Goal: Task Accomplishment & Management: Complete application form

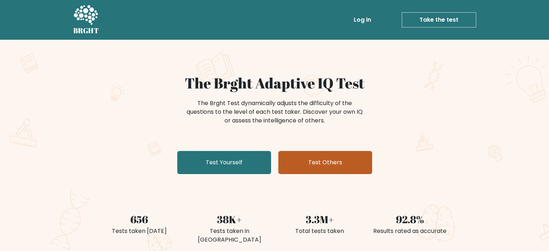
click at [318, 154] on link "Test Others" at bounding box center [325, 162] width 94 height 23
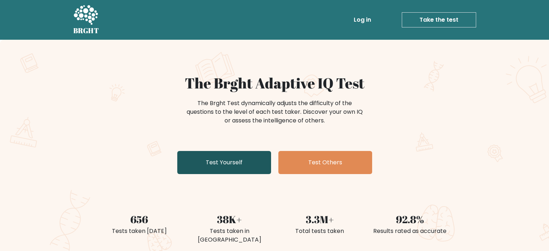
click at [215, 153] on link "Test Yourself" at bounding box center [224, 162] width 94 height 23
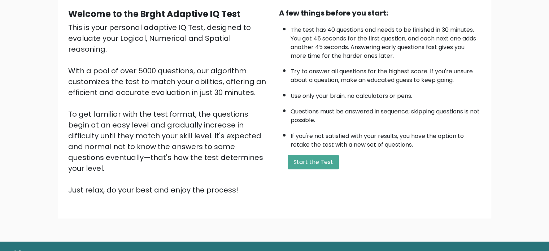
scroll to position [72, 0]
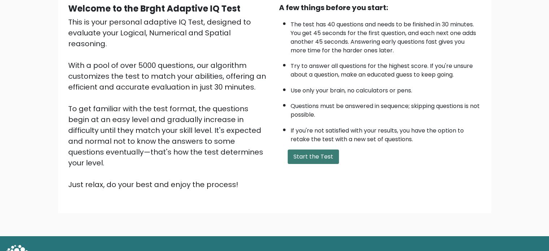
click at [309, 159] on button "Start the Test" at bounding box center [312, 156] width 51 height 14
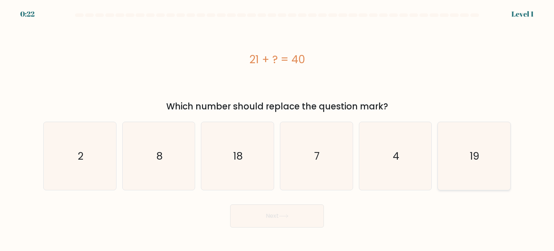
click at [470, 127] on icon "19" at bounding box center [474, 156] width 68 height 68
click at [277, 127] on input "f. 19" at bounding box center [277, 128] width 0 height 4
radio input "true"
click at [293, 215] on button "Next" at bounding box center [277, 215] width 94 height 23
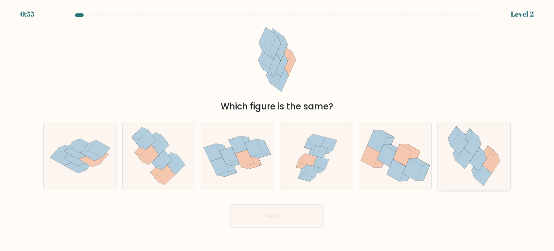
click at [478, 174] on icon at bounding box center [482, 175] width 17 height 20
click at [277, 129] on input "f." at bounding box center [277, 128] width 0 height 4
radio input "true"
click at [310, 219] on button "Next" at bounding box center [277, 215] width 94 height 23
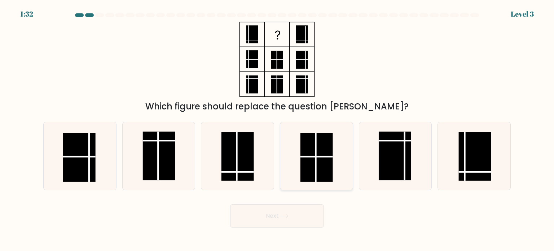
click at [325, 164] on rect at bounding box center [316, 157] width 32 height 49
click at [277, 129] on input "d." at bounding box center [277, 128] width 0 height 4
radio input "true"
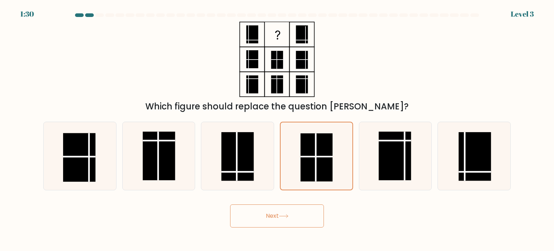
click at [264, 216] on button "Next" at bounding box center [277, 215] width 94 height 23
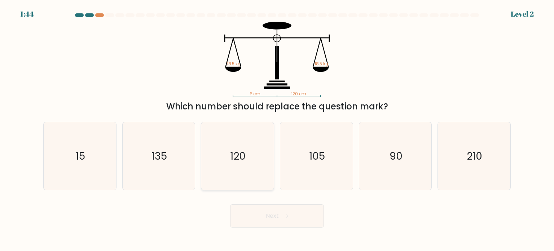
click at [265, 172] on icon "120" at bounding box center [237, 156] width 68 height 68
click at [277, 129] on input "c. 120" at bounding box center [277, 128] width 0 height 4
radio input "true"
click at [250, 214] on button "Next" at bounding box center [277, 215] width 94 height 23
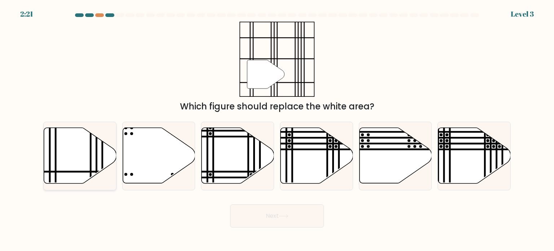
click at [81, 158] on icon at bounding box center [80, 156] width 72 height 56
click at [277, 129] on input "a." at bounding box center [277, 128] width 0 height 4
radio input "true"
click at [252, 215] on button "Next" at bounding box center [277, 215] width 94 height 23
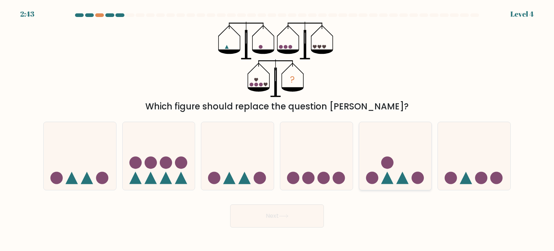
click at [384, 143] on icon at bounding box center [395, 156] width 72 height 60
click at [277, 129] on input "e." at bounding box center [277, 128] width 0 height 4
radio input "true"
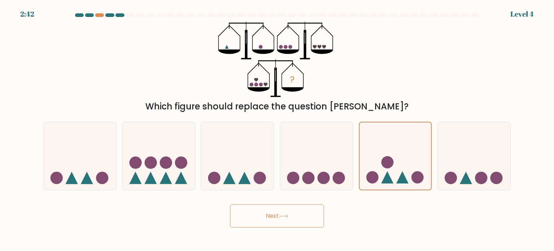
click at [303, 222] on button "Next" at bounding box center [277, 215] width 94 height 23
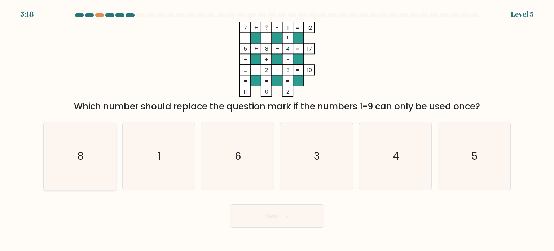
click at [82, 159] on text "8" at bounding box center [80, 155] width 6 height 14
click at [277, 129] on input "a. 8" at bounding box center [277, 128] width 0 height 4
radio input "true"
click at [250, 217] on button "Next" at bounding box center [277, 215] width 94 height 23
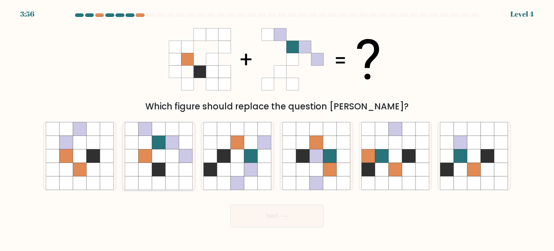
click at [169, 168] on icon at bounding box center [173, 169] width 14 height 14
click at [277, 129] on input "b." at bounding box center [277, 128] width 0 height 4
radio input "true"
drag, startPoint x: 254, startPoint y: 212, endPoint x: 251, endPoint y: 220, distance: 8.0
click at [254, 213] on button "Next" at bounding box center [277, 215] width 94 height 23
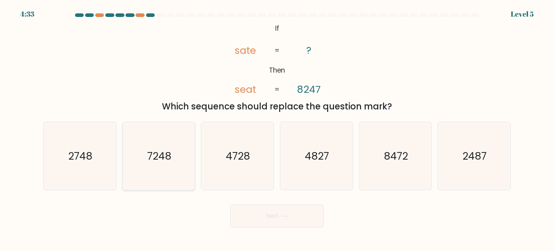
click at [165, 148] on icon "7248" at bounding box center [159, 156] width 68 height 68
click at [277, 129] on input "b. 7248" at bounding box center [277, 128] width 0 height 4
radio input "true"
click at [304, 156] on icon "4827" at bounding box center [316, 156] width 68 height 68
click at [277, 129] on input "d. 4827" at bounding box center [277, 128] width 0 height 4
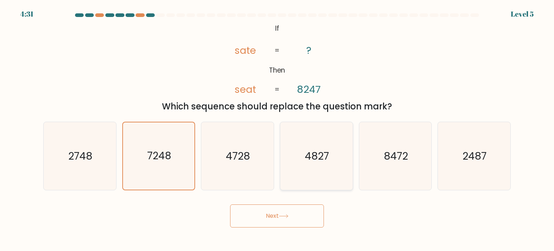
radio input "true"
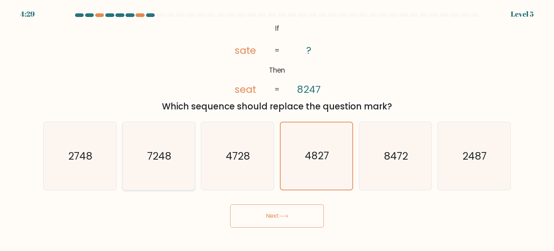
click at [187, 129] on icon "7248" at bounding box center [159, 156] width 68 height 68
click at [277, 129] on input "b. 7248" at bounding box center [277, 128] width 0 height 4
radio input "true"
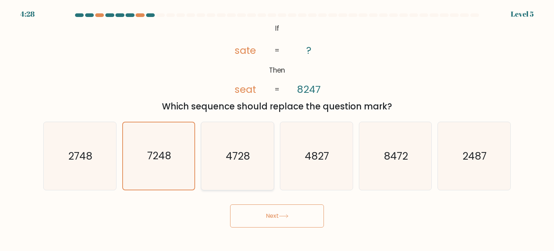
click at [214, 140] on icon "4728" at bounding box center [237, 156] width 68 height 68
click at [277, 129] on input "c. 4728" at bounding box center [277, 128] width 0 height 4
radio input "true"
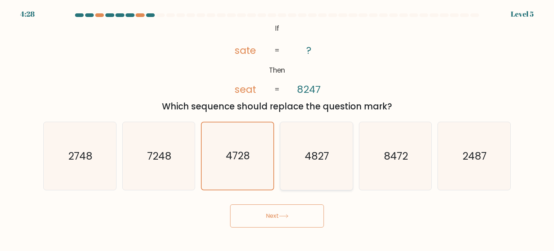
click at [326, 181] on icon "4827" at bounding box center [316, 156] width 68 height 68
click at [277, 129] on input "d. 4827" at bounding box center [277, 128] width 0 height 4
radio input "true"
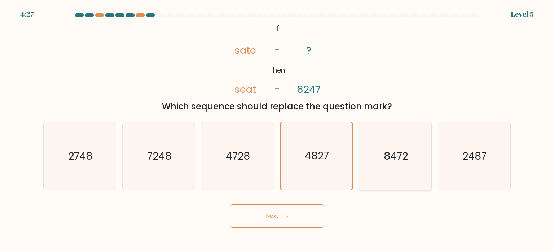
drag, startPoint x: 363, startPoint y: 151, endPoint x: 419, endPoint y: 176, distance: 61.2
click at [366, 152] on icon "8472" at bounding box center [395, 156] width 68 height 68
click at [277, 129] on input "e. 8472" at bounding box center [277, 128] width 0 height 4
radio input "true"
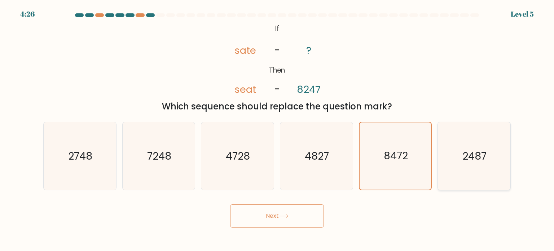
click at [467, 170] on icon "2487" at bounding box center [474, 156] width 68 height 68
click at [277, 129] on input "f. 2487" at bounding box center [277, 128] width 0 height 4
radio input "true"
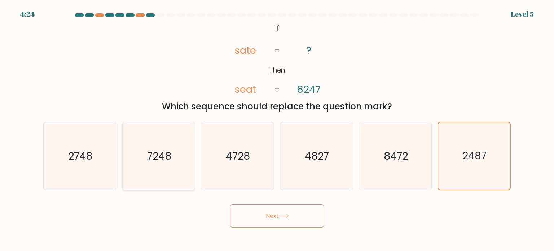
click at [182, 149] on icon "7248" at bounding box center [159, 156] width 68 height 68
click at [277, 129] on input "b. 7248" at bounding box center [277, 128] width 0 height 4
radio input "true"
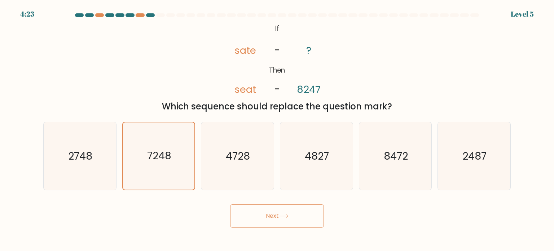
click at [252, 205] on button "Next" at bounding box center [277, 215] width 94 height 23
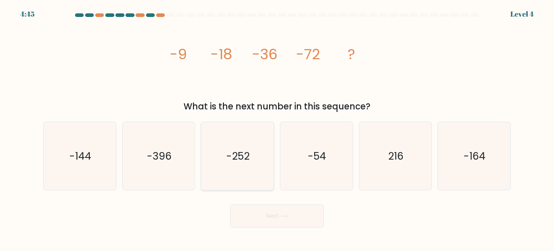
drag, startPoint x: 234, startPoint y: 144, endPoint x: 237, endPoint y: 162, distance: 18.6
click at [233, 148] on icon "-252" at bounding box center [237, 156] width 68 height 68
click at [277, 129] on input "c. -252" at bounding box center [277, 128] width 0 height 4
radio input "true"
click at [294, 213] on button "Next" at bounding box center [277, 215] width 94 height 23
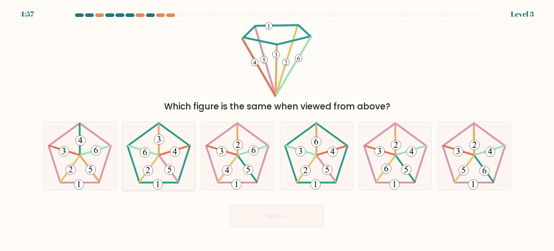
click at [157, 144] on icon at bounding box center [159, 156] width 68 height 68
click at [277, 129] on input "b." at bounding box center [277, 128] width 0 height 4
radio input "true"
click at [235, 221] on button "Next" at bounding box center [277, 215] width 94 height 23
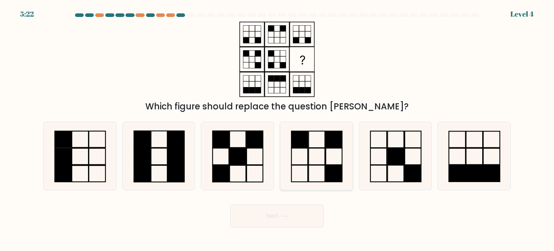
click at [325, 177] on rect at bounding box center [317, 173] width 16 height 17
click at [277, 129] on input "d." at bounding box center [277, 128] width 0 height 4
radio input "true"
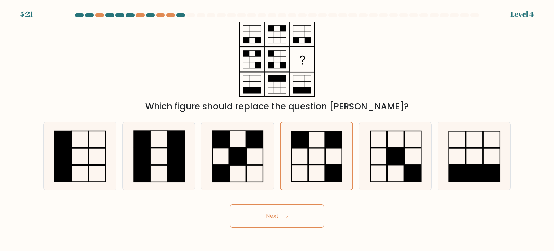
click at [310, 208] on button "Next" at bounding box center [277, 215] width 94 height 23
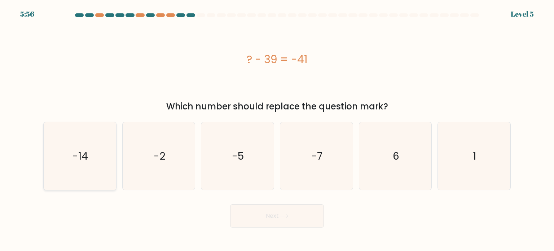
click at [84, 135] on icon "-14" at bounding box center [80, 156] width 68 height 68
click at [277, 129] on input "a. -14" at bounding box center [277, 128] width 0 height 4
radio input "true"
click at [263, 213] on button "Next" at bounding box center [277, 215] width 94 height 23
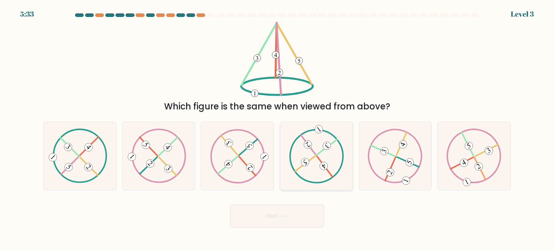
click at [313, 164] on icon at bounding box center [316, 155] width 55 height 54
click at [277, 129] on input "d." at bounding box center [277, 128] width 0 height 4
radio input "true"
click at [312, 212] on button "Next" at bounding box center [277, 215] width 94 height 23
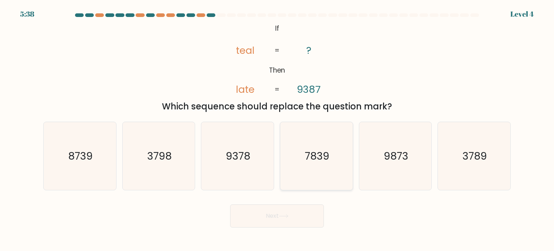
click at [324, 160] on text "7839" at bounding box center [317, 155] width 25 height 14
click at [277, 129] on input "d. 7839" at bounding box center [277, 128] width 0 height 4
radio input "true"
click at [294, 209] on button "Next" at bounding box center [277, 215] width 94 height 23
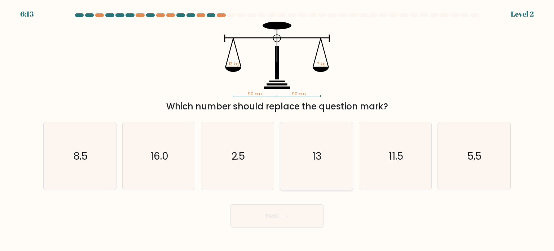
click at [295, 153] on icon "13" at bounding box center [316, 156] width 68 height 68
click at [277, 129] on input "d. 13" at bounding box center [277, 128] width 0 height 4
radio input "true"
click at [304, 221] on button "Next" at bounding box center [277, 215] width 94 height 23
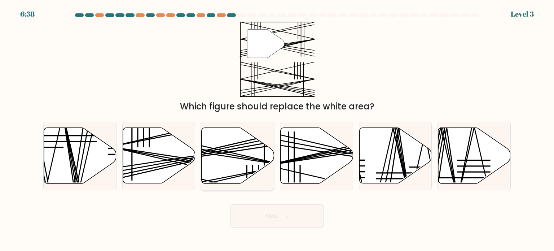
click at [247, 160] on icon at bounding box center [238, 156] width 72 height 56
click at [277, 129] on input "c." at bounding box center [277, 128] width 0 height 4
radio input "true"
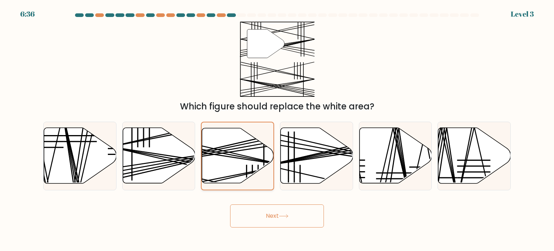
click at [241, 148] on icon at bounding box center [238, 155] width 72 height 55
click at [277, 129] on input "c." at bounding box center [277, 128] width 0 height 4
click at [230, 161] on icon at bounding box center [238, 155] width 72 height 55
click at [277, 129] on input "c." at bounding box center [277, 128] width 0 height 4
click at [223, 164] on icon at bounding box center [238, 155] width 72 height 55
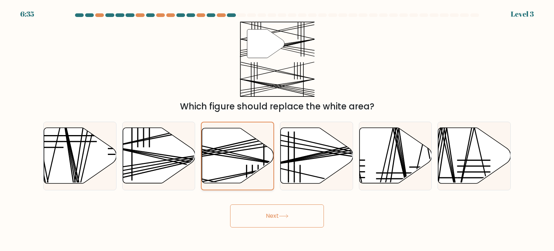
click at [277, 129] on input "c." at bounding box center [277, 128] width 0 height 4
click at [229, 161] on icon at bounding box center [238, 155] width 72 height 55
click at [277, 129] on input "c." at bounding box center [277, 128] width 0 height 4
click at [142, 159] on icon at bounding box center [159, 156] width 72 height 56
click at [277, 129] on input "b." at bounding box center [277, 128] width 0 height 4
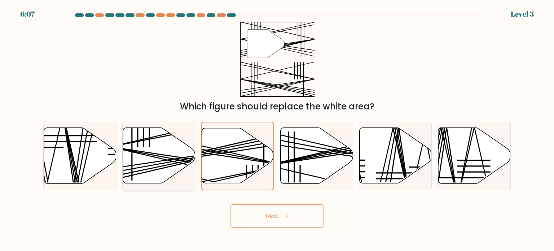
radio input "true"
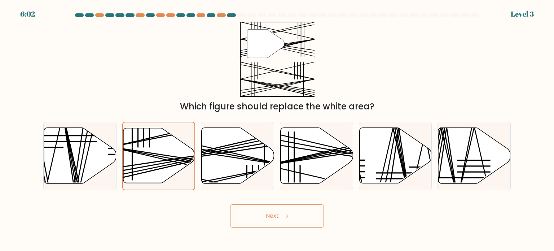
click at [248, 217] on button "Next" at bounding box center [277, 215] width 94 height 23
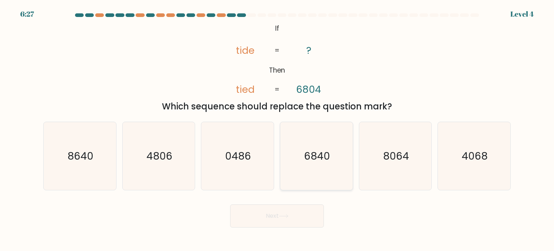
click at [325, 174] on icon "6840" at bounding box center [316, 156] width 68 height 68
click at [277, 129] on input "d. 6840" at bounding box center [277, 128] width 0 height 4
radio input "true"
click at [252, 207] on button "Next" at bounding box center [277, 215] width 94 height 23
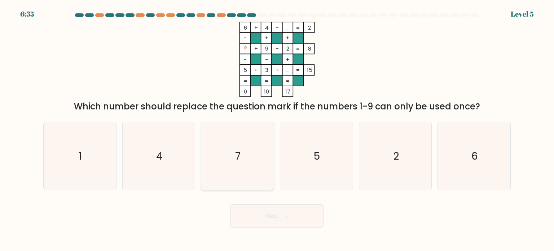
click at [249, 176] on icon "7" at bounding box center [237, 156] width 68 height 68
click at [277, 129] on input "c. 7" at bounding box center [277, 128] width 0 height 4
radio input "true"
click at [250, 213] on button "Next" at bounding box center [277, 215] width 94 height 23
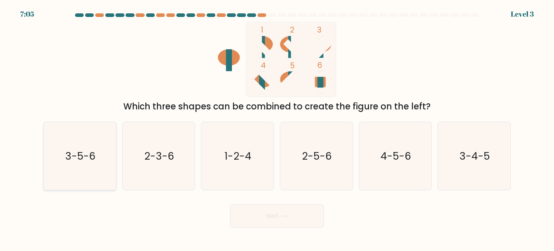
click at [111, 146] on icon "3-5-6" at bounding box center [80, 156] width 68 height 68
click at [277, 129] on input "a. 3-5-6" at bounding box center [277, 128] width 0 height 4
radio input "true"
click at [251, 222] on button "Next" at bounding box center [277, 215] width 94 height 23
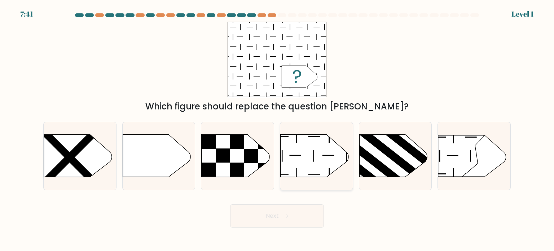
click at [286, 145] on icon at bounding box center [315, 156] width 68 height 42
click at [277, 129] on input "d." at bounding box center [277, 128] width 0 height 4
radio input "true"
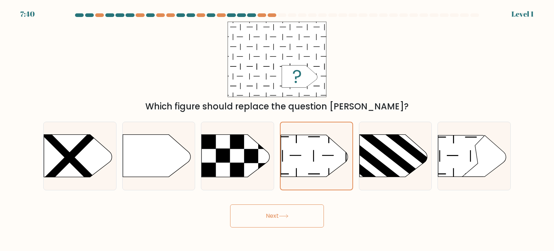
click at [291, 211] on button "Next" at bounding box center [277, 215] width 94 height 23
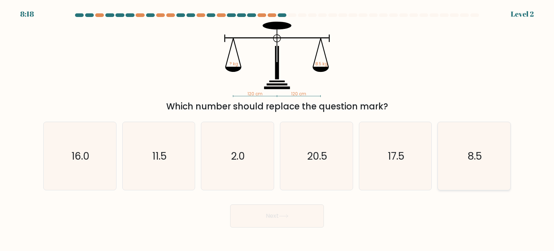
click at [478, 162] on text "8.5" at bounding box center [474, 155] width 14 height 14
click at [277, 129] on input "f. 8.5" at bounding box center [277, 128] width 0 height 4
radio input "true"
drag, startPoint x: 274, startPoint y: 201, endPoint x: 272, endPoint y: 204, distance: 4.4
click at [272, 204] on form at bounding box center [277, 120] width 554 height 214
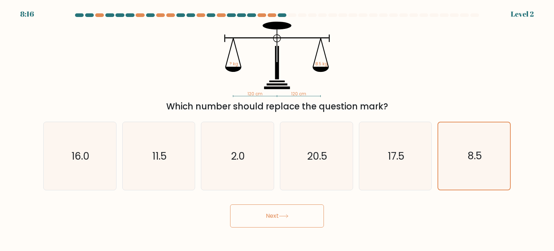
click at [272, 204] on button "Next" at bounding box center [277, 215] width 94 height 23
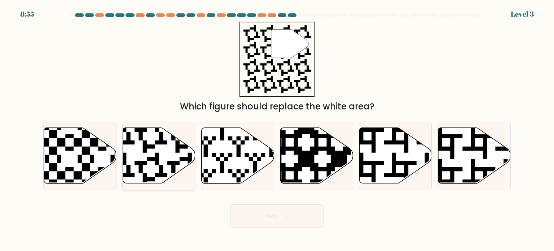
click at [133, 147] on icon at bounding box center [159, 156] width 72 height 56
click at [277, 129] on input "b." at bounding box center [277, 128] width 0 height 4
radio input "true"
drag, startPoint x: 251, startPoint y: 221, endPoint x: 245, endPoint y: 224, distance: 6.5
click at [247, 223] on button "Next" at bounding box center [277, 215] width 94 height 23
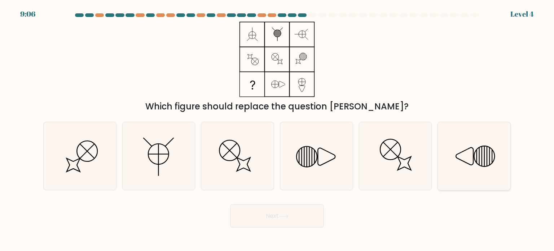
click at [458, 152] on icon at bounding box center [474, 156] width 68 height 68
click at [277, 129] on input "f." at bounding box center [277, 128] width 0 height 4
radio input "true"
click at [322, 218] on button "Next" at bounding box center [277, 215] width 94 height 23
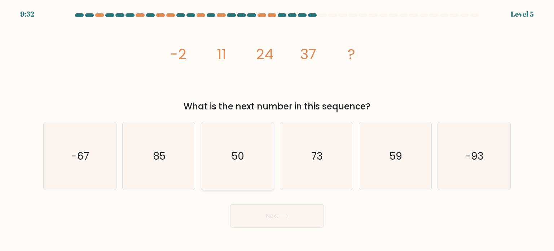
drag, startPoint x: 212, startPoint y: 142, endPoint x: 214, endPoint y: 157, distance: 15.2
click at [214, 157] on icon "50" at bounding box center [237, 156] width 68 height 68
click at [277, 129] on input "c. 50" at bounding box center [277, 128] width 0 height 4
radio input "true"
click at [252, 217] on button "Next" at bounding box center [277, 215] width 94 height 23
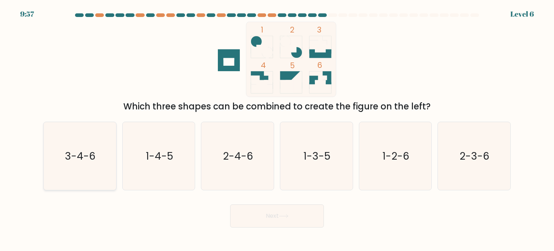
click at [75, 132] on icon "3-4-6" at bounding box center [80, 156] width 68 height 68
click at [277, 129] on input "a. 3-4-6" at bounding box center [277, 128] width 0 height 4
radio input "true"
click at [298, 208] on button "Next" at bounding box center [277, 215] width 94 height 23
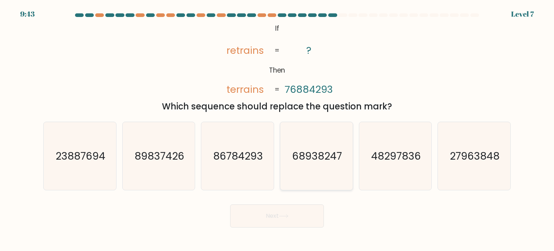
click at [299, 164] on icon "68938247" at bounding box center [316, 156] width 68 height 68
click at [277, 129] on input "d. 68938247" at bounding box center [277, 128] width 0 height 4
radio input "true"
click at [349, 83] on div "@import url('https://fonts.googleapis.com/css?family=Abril+Fatface:400,100,100i…" at bounding box center [277, 67] width 476 height 91
click at [428, 59] on div "@import url('https://fonts.googleapis.com/css?family=Abril+Fatface:400,100,100i…" at bounding box center [277, 67] width 476 height 91
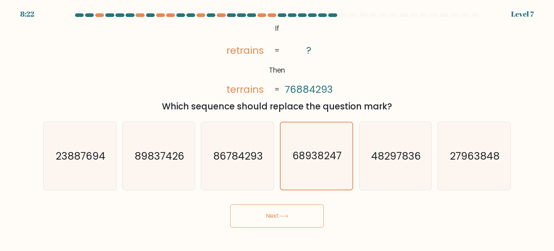
click at [404, 39] on div "@import url('https://fonts.googleapis.com/css?family=Abril+Fatface:400,100,100i…" at bounding box center [277, 67] width 476 height 91
click at [262, 211] on button "Next" at bounding box center [277, 215] width 94 height 23
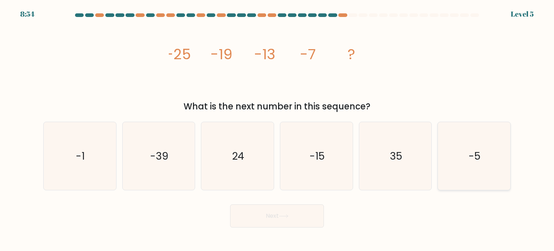
click at [485, 164] on icon "-5" at bounding box center [474, 156] width 68 height 68
click at [277, 129] on input "f. -5" at bounding box center [277, 128] width 0 height 4
radio input "true"
click at [234, 215] on button "Next" at bounding box center [277, 215] width 94 height 23
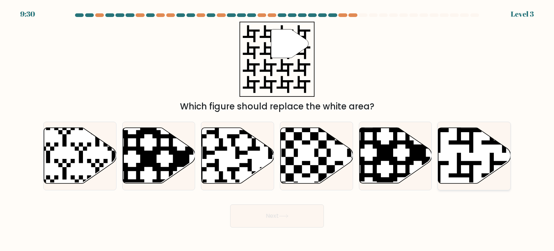
click at [465, 174] on icon at bounding box center [448, 185] width 131 height 131
click at [277, 129] on input "f." at bounding box center [277, 128] width 0 height 4
radio input "true"
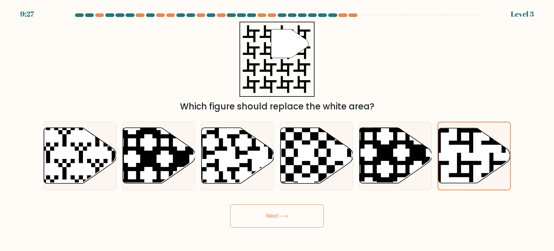
click at [287, 216] on icon at bounding box center [283, 215] width 9 height 3
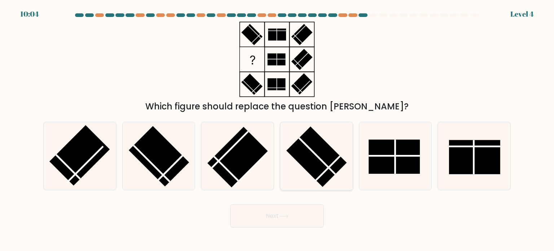
click at [334, 169] on rect at bounding box center [316, 156] width 61 height 61
click at [277, 129] on input "d." at bounding box center [277, 128] width 0 height 4
radio input "true"
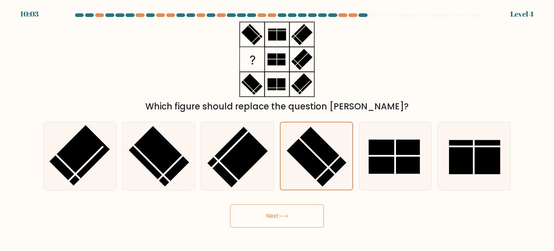
click at [287, 199] on div "Next" at bounding box center [277, 213] width 476 height 28
click at [278, 221] on button "Next" at bounding box center [277, 215] width 94 height 23
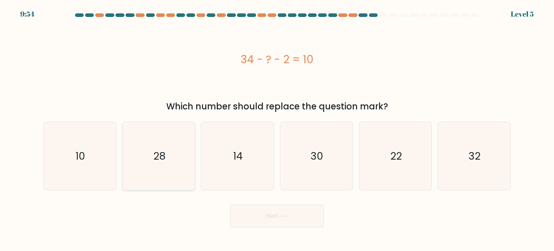
click at [153, 167] on icon "28" at bounding box center [159, 156] width 68 height 68
click at [277, 129] on input "b. 28" at bounding box center [277, 128] width 0 height 4
radio input "true"
drag, startPoint x: 189, startPoint y: 191, endPoint x: 260, endPoint y: 212, distance: 73.9
click at [260, 212] on button "Next" at bounding box center [277, 215] width 94 height 23
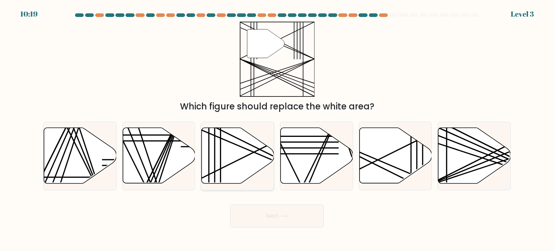
drag, startPoint x: 247, startPoint y: 166, endPoint x: 241, endPoint y: 170, distance: 7.6
click at [245, 167] on icon at bounding box center [238, 156] width 72 height 56
click at [277, 129] on input "c." at bounding box center [277, 128] width 0 height 4
radio input "true"
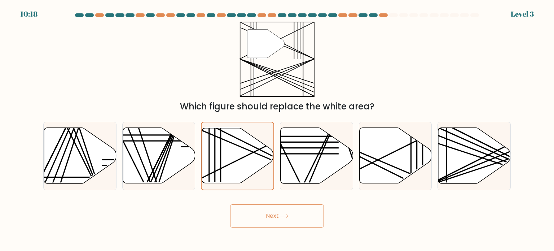
drag, startPoint x: 237, startPoint y: 201, endPoint x: 237, endPoint y: 206, distance: 5.5
click at [237, 206] on div "Next" at bounding box center [277, 213] width 476 height 28
click at [237, 209] on button "Next" at bounding box center [277, 215] width 94 height 23
click at [237, 210] on button "Next" at bounding box center [277, 215] width 94 height 23
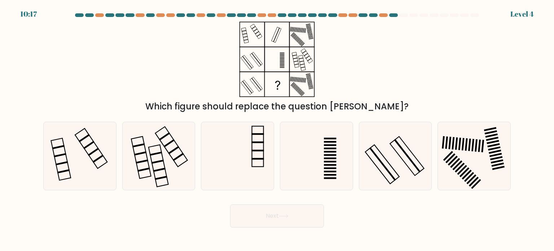
click at [233, 212] on button "Next" at bounding box center [277, 215] width 94 height 23
click at [249, 213] on button "Next" at bounding box center [277, 215] width 94 height 23
click at [456, 177] on icon at bounding box center [474, 156] width 68 height 68
click at [277, 129] on input "f." at bounding box center [277, 128] width 0 height 4
radio input "true"
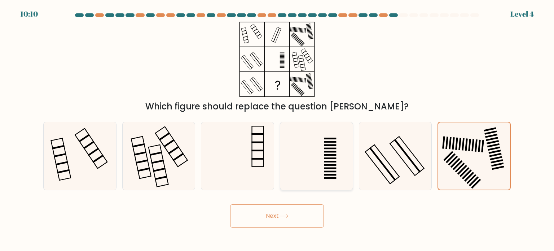
click at [325, 129] on icon at bounding box center [316, 156] width 68 height 68
click at [277, 129] on input "d." at bounding box center [277, 128] width 0 height 4
radio input "true"
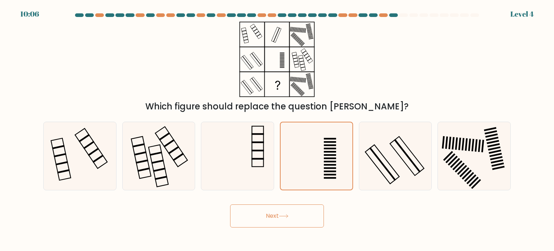
click at [273, 210] on button "Next" at bounding box center [277, 215] width 94 height 23
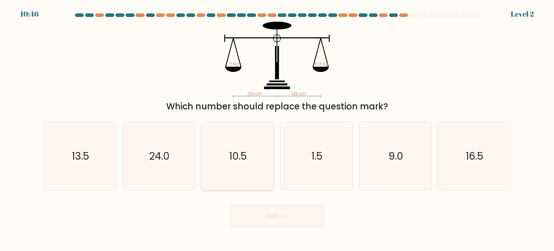
click at [225, 164] on icon "10.5" at bounding box center [237, 156] width 68 height 68
click at [277, 129] on input "c. 10.5" at bounding box center [277, 128] width 0 height 4
radio input "true"
click at [316, 220] on button "Next" at bounding box center [277, 215] width 94 height 23
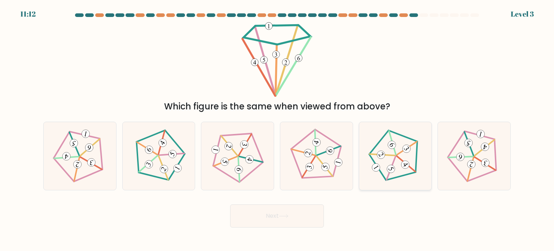
click at [384, 151] on icon at bounding box center [395, 155] width 54 height 54
click at [277, 129] on input "e." at bounding box center [277, 128] width 0 height 4
radio input "true"
click at [316, 212] on button "Next" at bounding box center [277, 215] width 94 height 23
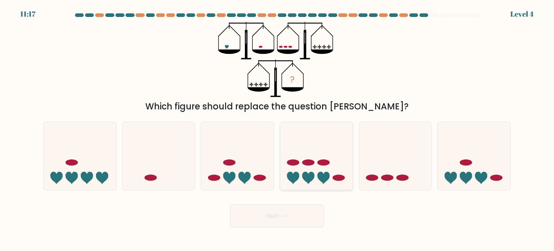
drag, startPoint x: 286, startPoint y: 192, endPoint x: 294, endPoint y: 173, distance: 20.5
click at [293, 174] on form at bounding box center [277, 120] width 554 height 214
click at [100, 165] on icon at bounding box center [80, 156] width 72 height 60
click at [277, 129] on input "a." at bounding box center [277, 128] width 0 height 4
radio input "true"
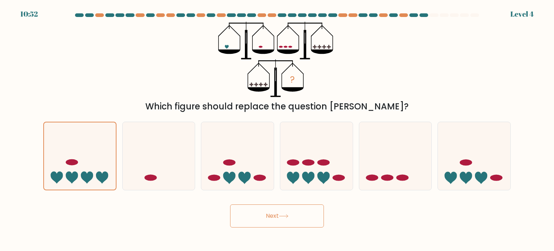
click at [262, 216] on button "Next" at bounding box center [277, 215] width 94 height 23
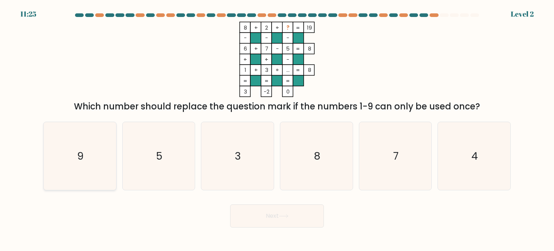
drag, startPoint x: 100, startPoint y: 142, endPoint x: 103, endPoint y: 144, distance: 3.7
click at [100, 142] on icon "9" at bounding box center [80, 156] width 68 height 68
click at [277, 129] on input "a. 9" at bounding box center [277, 128] width 0 height 4
radio input "true"
drag, startPoint x: 254, startPoint y: 218, endPoint x: 256, endPoint y: 215, distance: 4.0
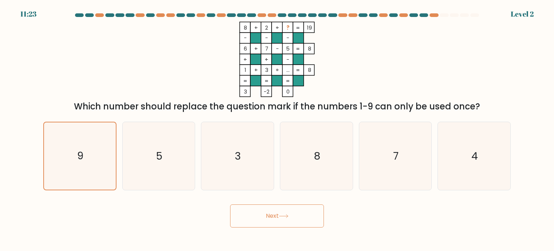
click at [255, 216] on button "Next" at bounding box center [277, 215] width 94 height 23
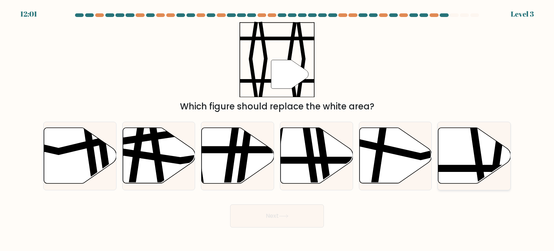
click at [498, 174] on icon at bounding box center [496, 127] width 10 height 146
click at [277, 129] on input "f." at bounding box center [277, 128] width 0 height 4
radio input "true"
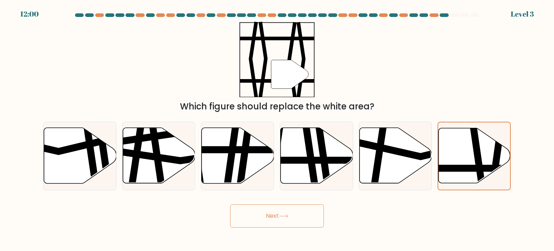
click at [268, 209] on button "Next" at bounding box center [277, 215] width 94 height 23
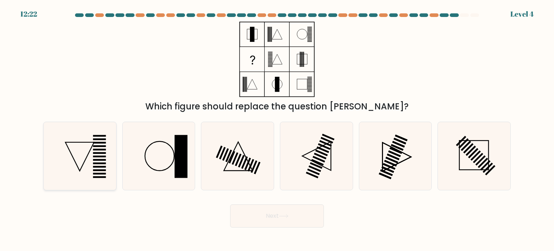
drag, startPoint x: 89, startPoint y: 137, endPoint x: 87, endPoint y: 140, distance: 4.1
click at [87, 140] on icon at bounding box center [80, 156] width 68 height 68
click at [277, 129] on input "a." at bounding box center [277, 128] width 0 height 4
radio input "true"
click at [269, 220] on button "Next" at bounding box center [277, 215] width 94 height 23
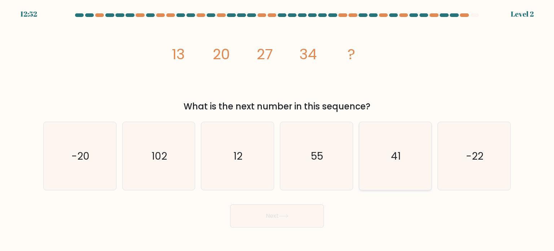
drag, startPoint x: 376, startPoint y: 144, endPoint x: 375, endPoint y: 139, distance: 5.1
click at [375, 140] on icon "41" at bounding box center [395, 156] width 68 height 68
click at [277, 129] on input "e. 41" at bounding box center [277, 128] width 0 height 4
radio input "true"
click at [258, 211] on button "Next" at bounding box center [277, 215] width 94 height 23
